Goal: Task Accomplishment & Management: Manage account settings

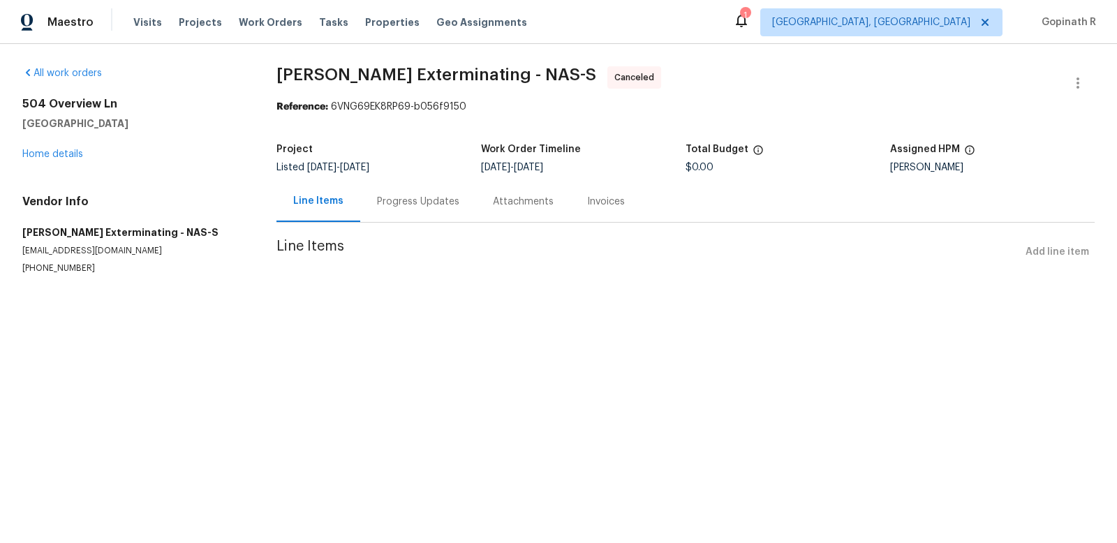
click at [348, 107] on div "Reference: 6VNG69EK8RP69-b056f9150" at bounding box center [685, 107] width 818 height 14
copy div "6VNG69EK8RP69"
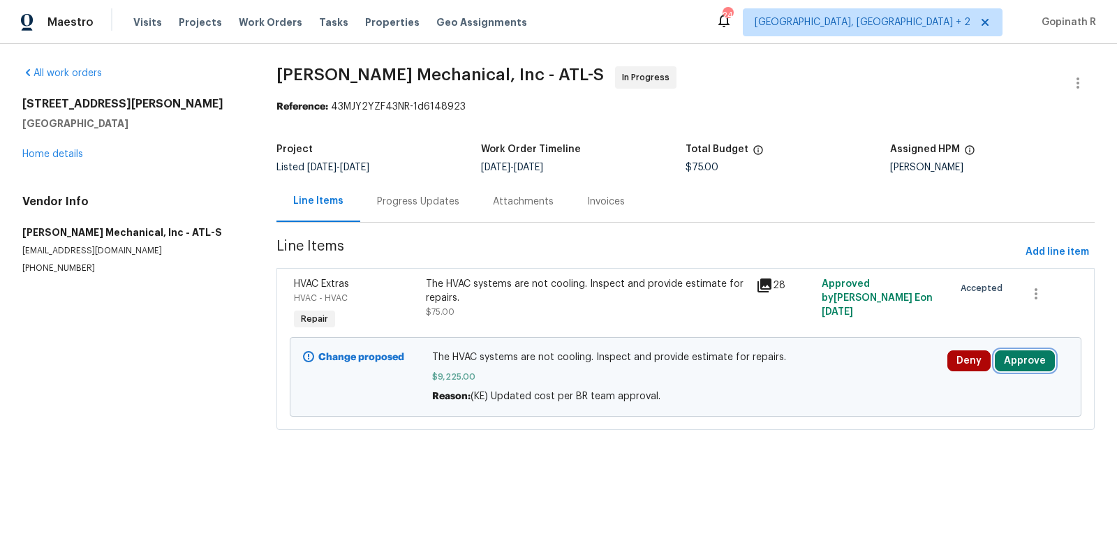
click at [1012, 350] on button "Approve" at bounding box center [1025, 360] width 60 height 21
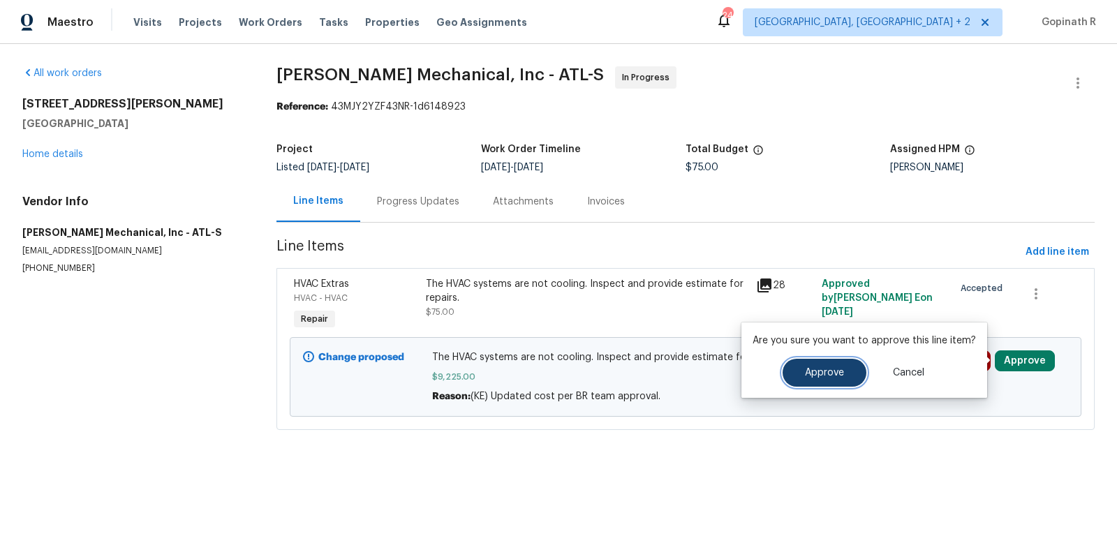
click at [823, 376] on span "Approve" at bounding box center [824, 373] width 39 height 10
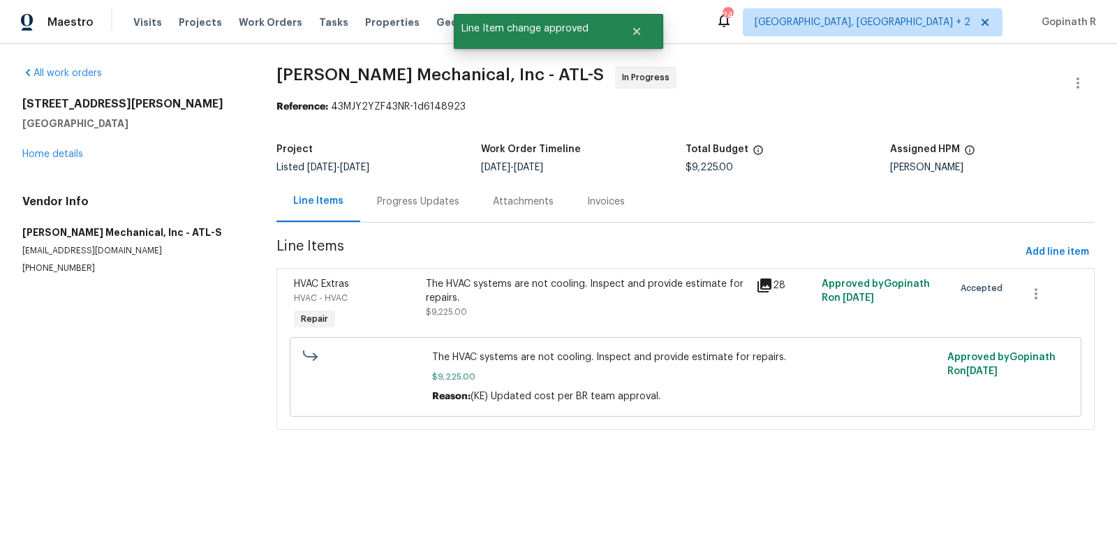
click at [361, 99] on span "JH Martin Mechanical, Inc - ATL-S In Progress" at bounding box center [668, 83] width 785 height 34
click at [365, 104] on div "Reference: 43MJY2YZF43NR-1d6148923" at bounding box center [685, 107] width 818 height 14
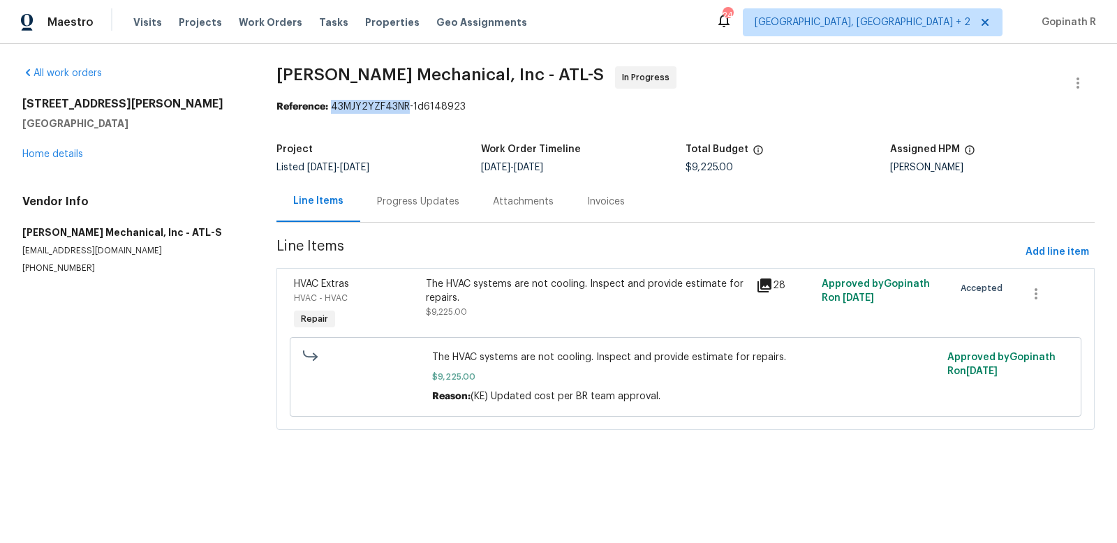
copy div "43MJY2YZF43NR"
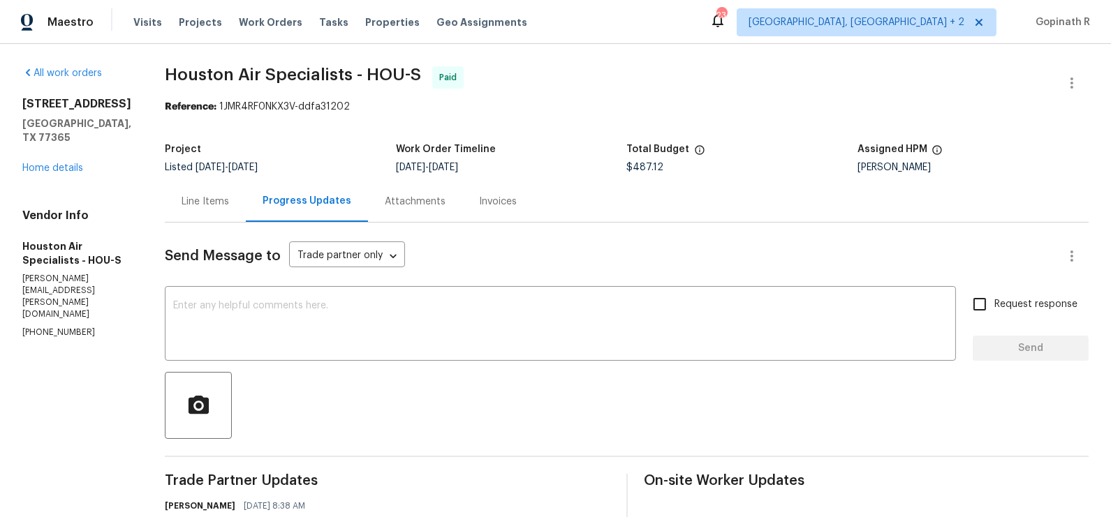
click at [274, 107] on div "Reference: 1JMR4RF0NKX3V-ddfa31202" at bounding box center [627, 107] width 924 height 14
copy div "1JMR4RF0NKX3V"
